Goal: Feedback & Contribution: Leave review/rating

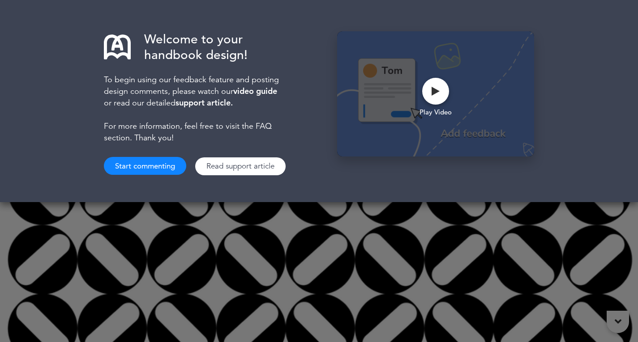
click at [180, 232] on div "Welcome to your handbook design! To begin using our feedback feature and postin…" at bounding box center [319, 171] width 638 height 342
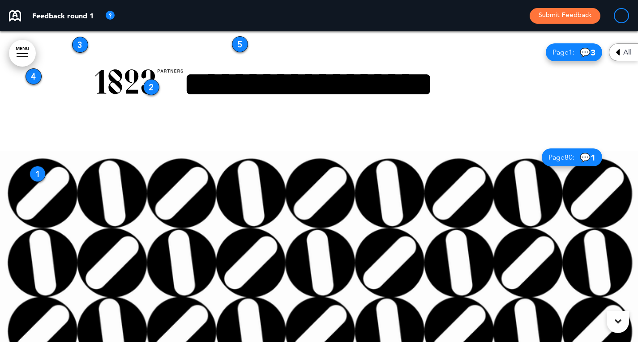
click at [77, 18] on p "Feedback round 1" at bounding box center [62, 15] width 61 height 7
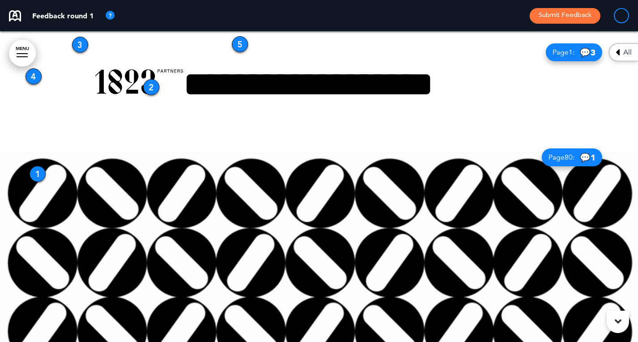
click at [564, 162] on span "80" at bounding box center [568, 157] width 8 height 9
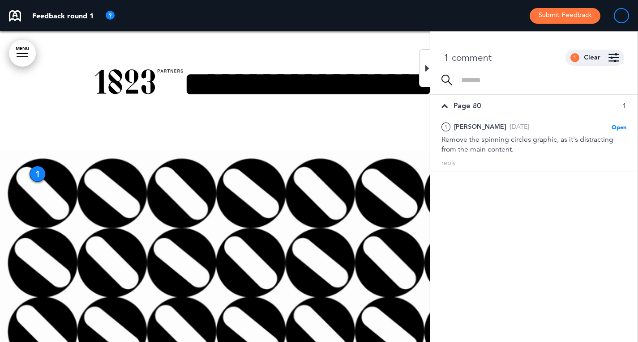
click at [388, 177] on div at bounding box center [319, 298] width 638 height 322
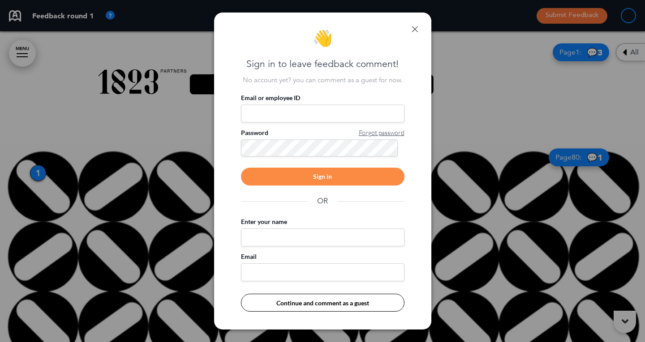
click at [416, 28] on link at bounding box center [414, 29] width 6 height 6
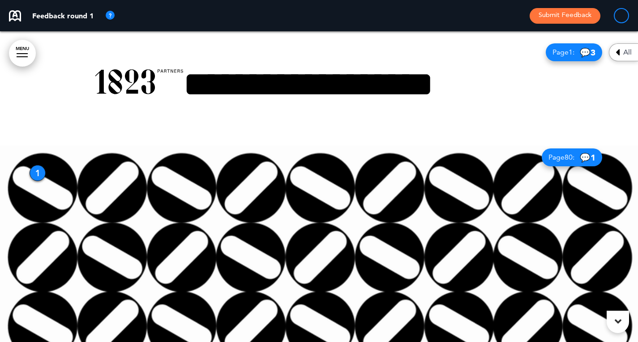
click at [620, 53] on div "All" at bounding box center [623, 52] width 29 height 18
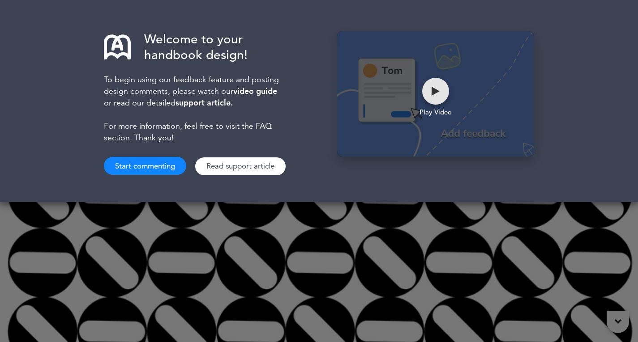
click at [440, 94] on div at bounding box center [435, 91] width 27 height 27
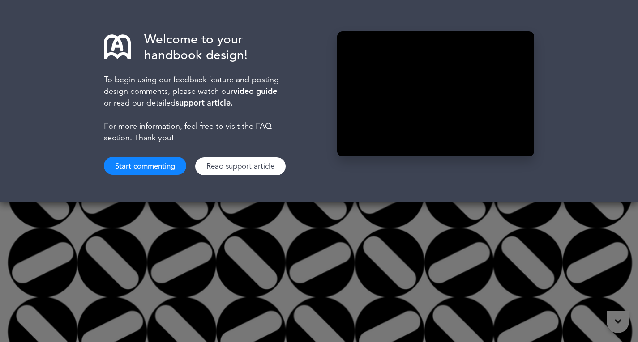
click at [146, 168] on button "Start commenting" at bounding box center [145, 166] width 82 height 18
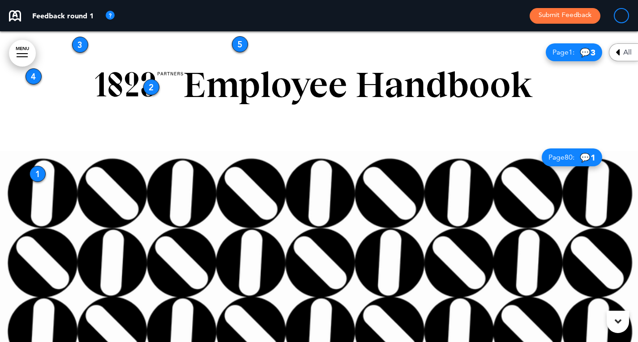
click at [580, 55] on span "💬 3" at bounding box center [588, 52] width 16 height 9
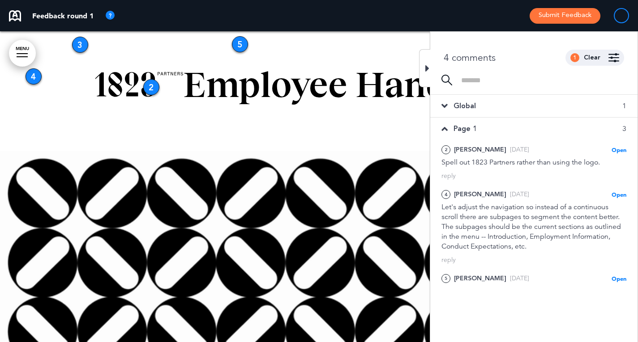
click at [447, 131] on icon at bounding box center [444, 129] width 6 height 10
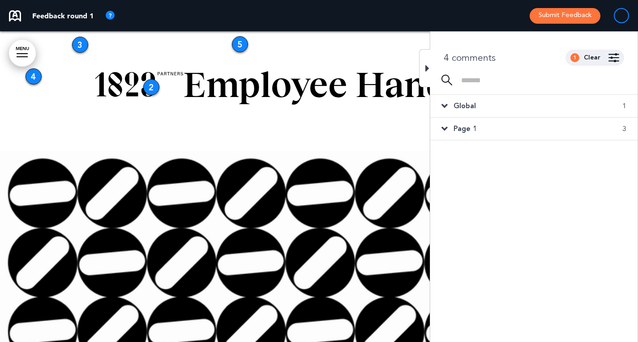
click at [446, 106] on icon at bounding box center [444, 106] width 6 height 10
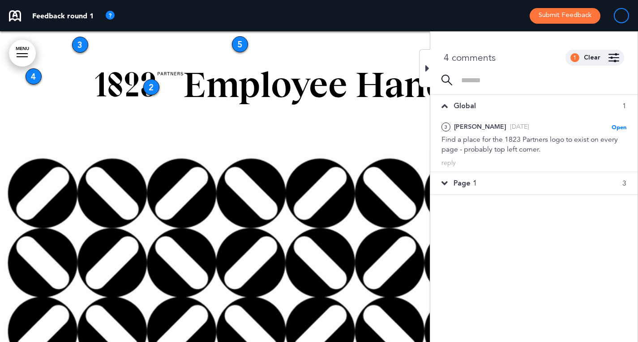
click at [446, 107] on icon at bounding box center [444, 106] width 6 height 10
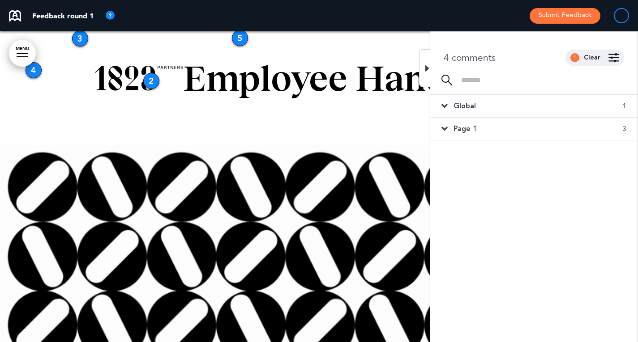
scroll to position [7, 0]
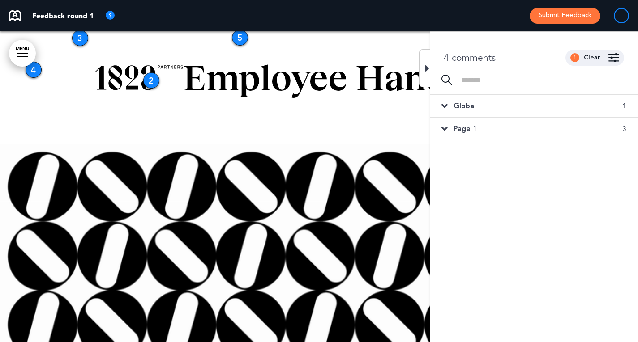
click at [419, 61] on div at bounding box center [424, 68] width 11 height 38
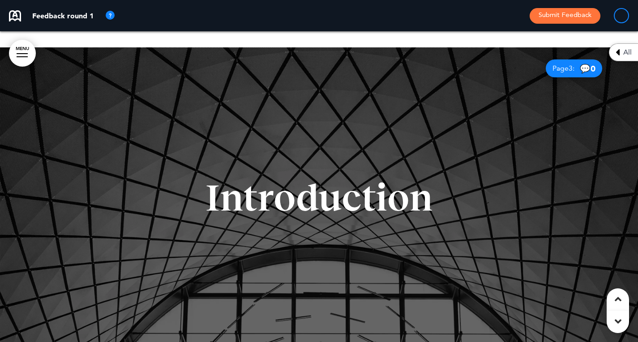
scroll to position [413, 0]
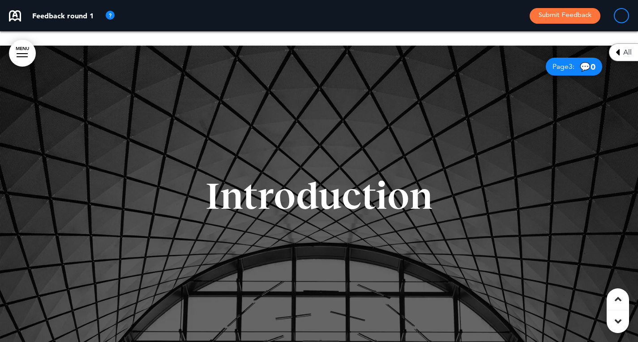
click at [560, 64] on span "Page 3 :" at bounding box center [563, 66] width 22 height 7
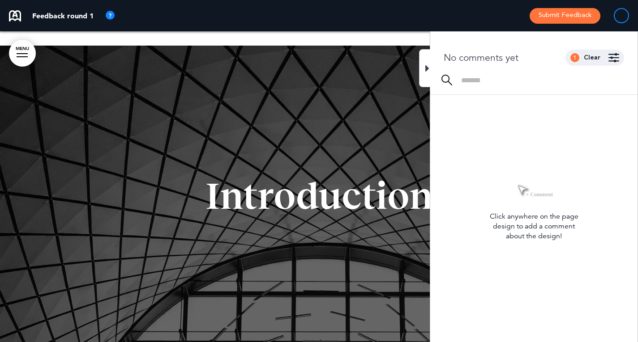
click at [429, 70] on icon at bounding box center [427, 68] width 4 height 11
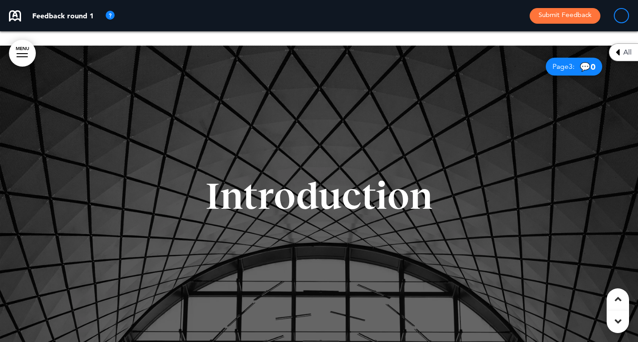
click at [429, 70] on div at bounding box center [319, 207] width 638 height 322
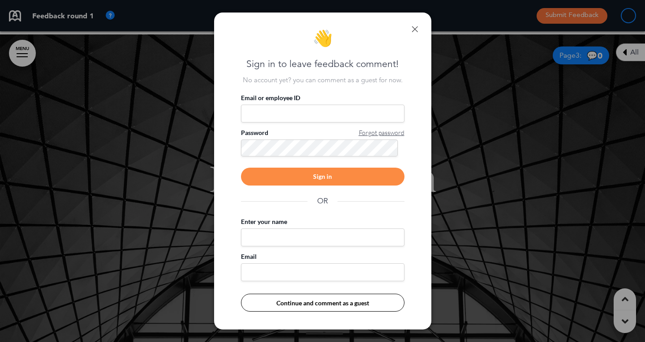
click at [417, 30] on link at bounding box center [414, 29] width 6 height 6
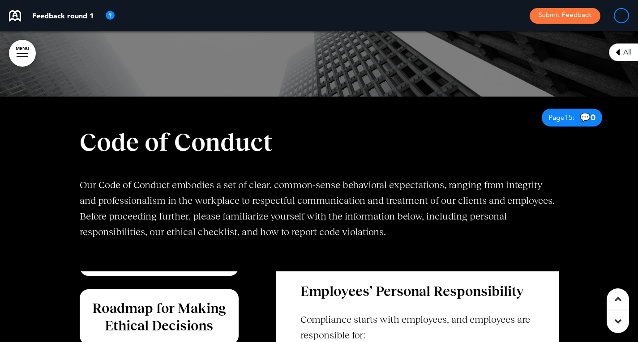
scroll to position [4908, 0]
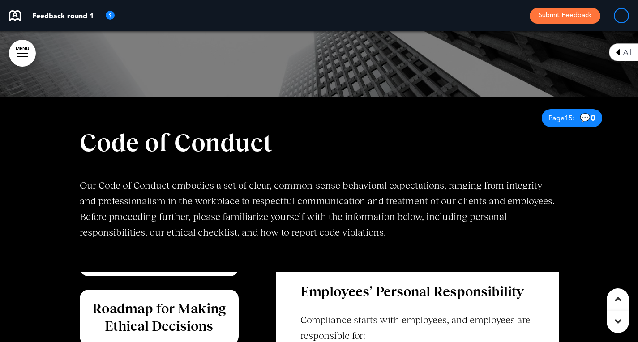
click at [202, 319] on h6 "Roadmap for Making Ethical Decisions" at bounding box center [159, 317] width 139 height 35
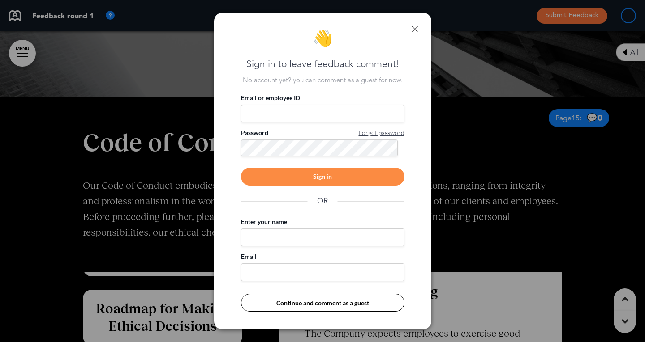
click at [412, 29] on link at bounding box center [414, 29] width 6 height 6
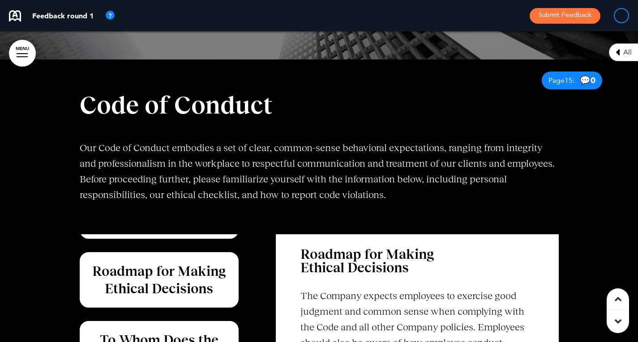
scroll to position [4945, 0]
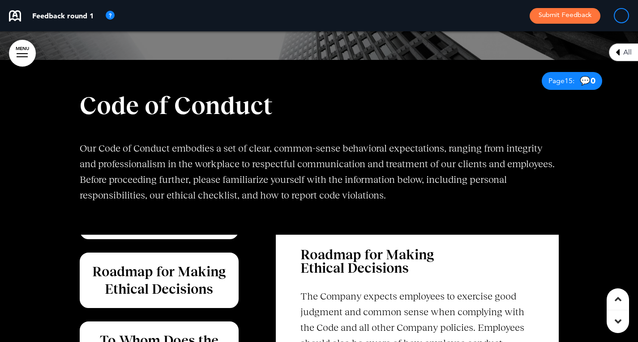
click at [192, 292] on h6 "Roadmap for Making Ethical Decisions" at bounding box center [159, 280] width 139 height 35
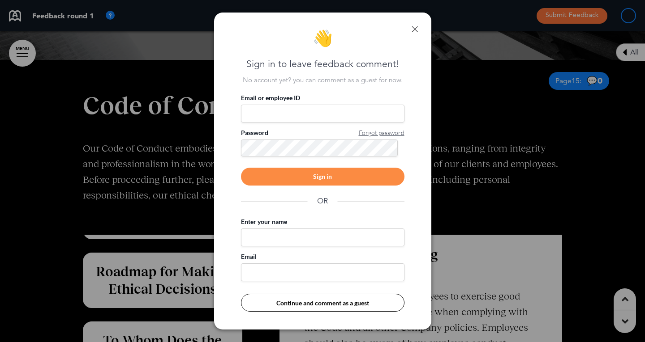
click at [259, 233] on input "Enter your name" at bounding box center [322, 238] width 163 height 18
type input "**********"
click at [342, 279] on input "Email" at bounding box center [322, 273] width 163 height 18
paste input "**********"
type input "**********"
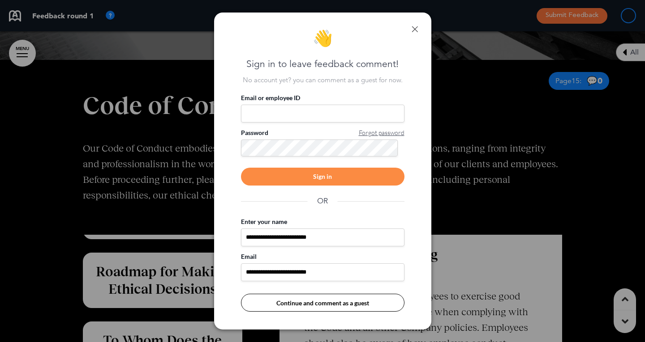
drag, startPoint x: 340, startPoint y: 234, endPoint x: 220, endPoint y: 240, distance: 120.1
click at [220, 240] on div "**********" at bounding box center [322, 172] width 217 height 318
type input "**********"
click at [415, 28] on link at bounding box center [414, 29] width 6 height 6
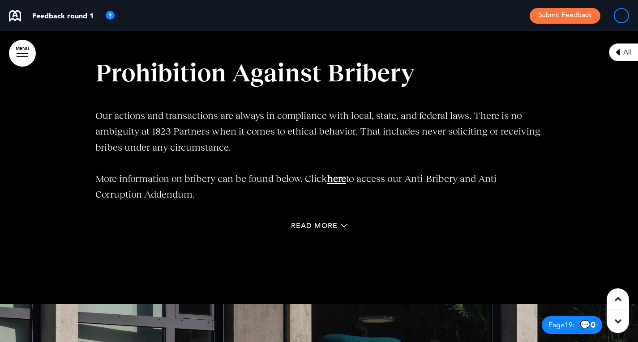
scroll to position [6760, 0]
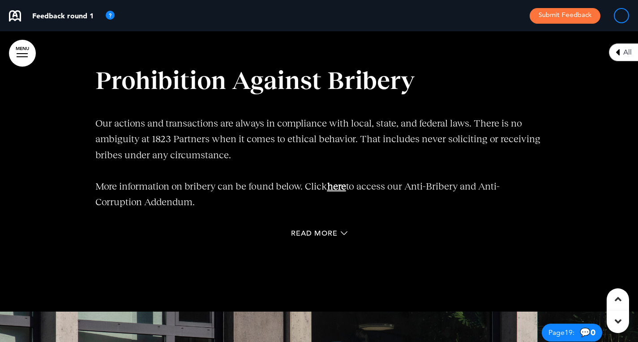
click at [336, 228] on div "Read More" at bounding box center [319, 235] width 448 height 18
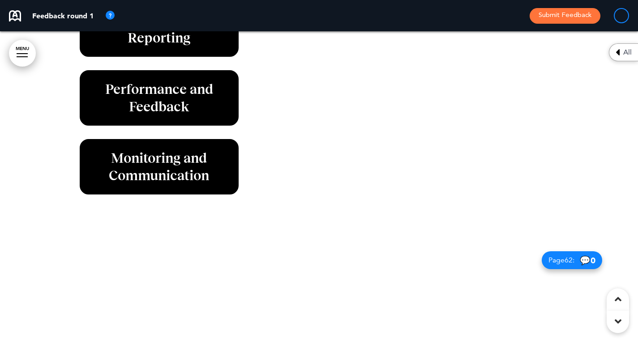
scroll to position [23336, 0]
